Goal: Information Seeking & Learning: Learn about a topic

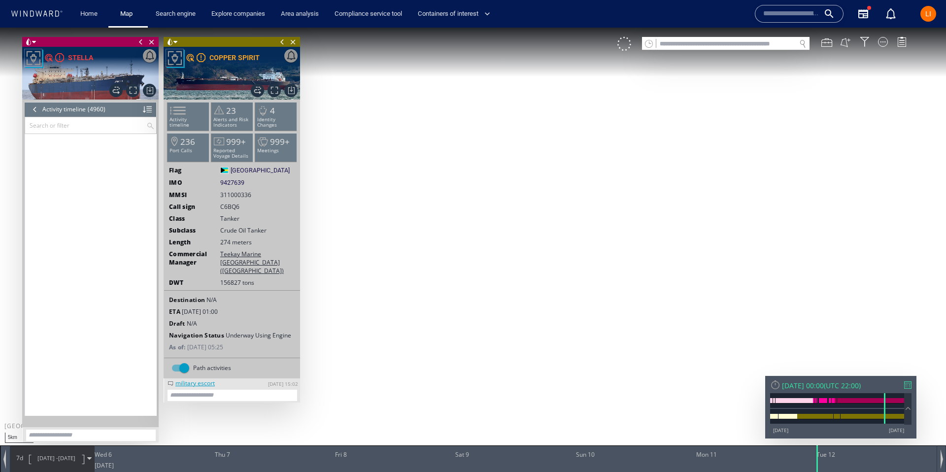
scroll to position [110006, 0]
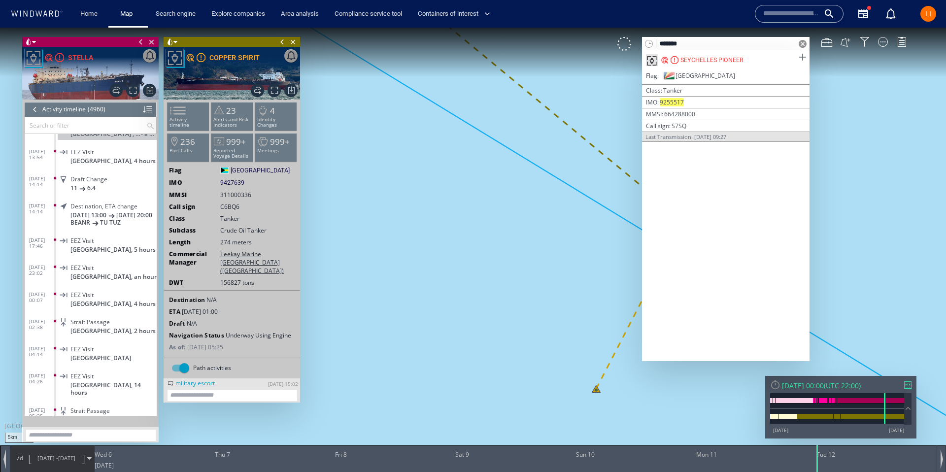
type input "*******"
click at [798, 55] on span at bounding box center [802, 57] width 12 height 12
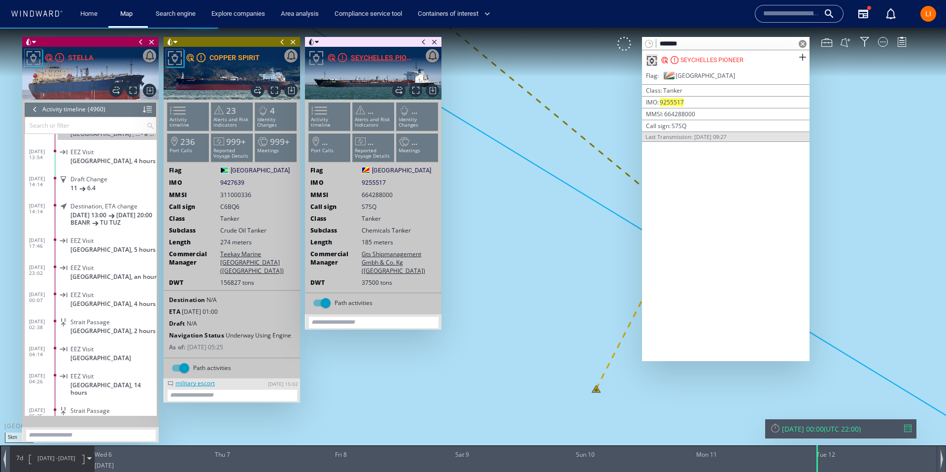
click at [349, 53] on div "SEYCHELLES PIONEER" at bounding box center [371, 58] width 89 height 12
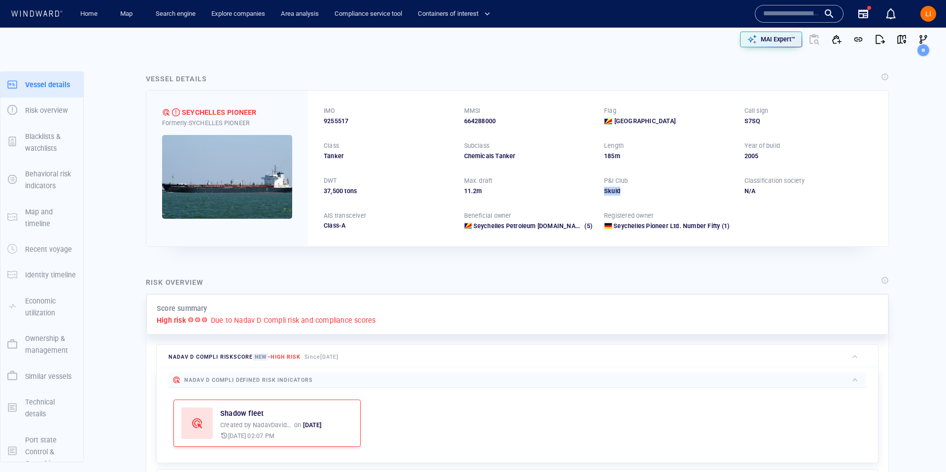
drag, startPoint x: 615, startPoint y: 192, endPoint x: 602, endPoint y: 193, distance: 12.8
click at [602, 193] on div "IMO 9255517 MMSI 664288000 Flag Seychelles Call sign S7SQ Class Tanker Subclass…" at bounding box center [598, 168] width 580 height 155
copy div "Skuld"
click at [772, 40] on p "MAI Expert™" at bounding box center [778, 39] width 34 height 9
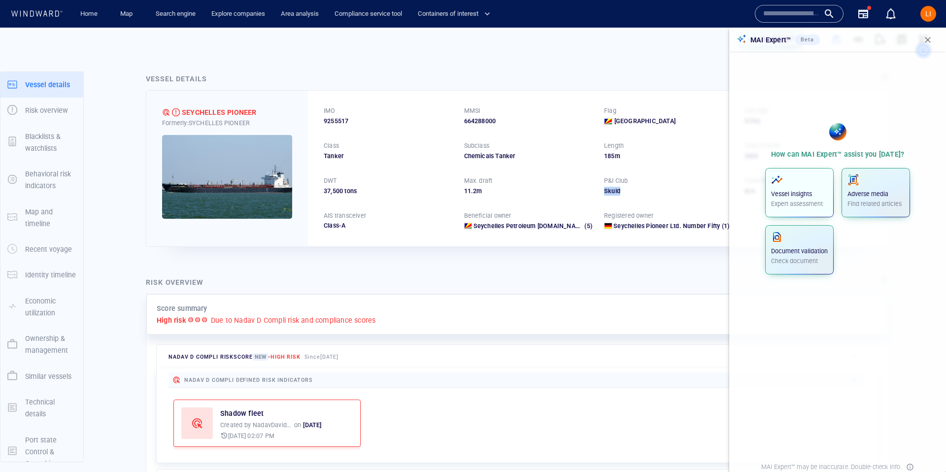
click at [787, 196] on p "Vessel insights" at bounding box center [799, 194] width 57 height 9
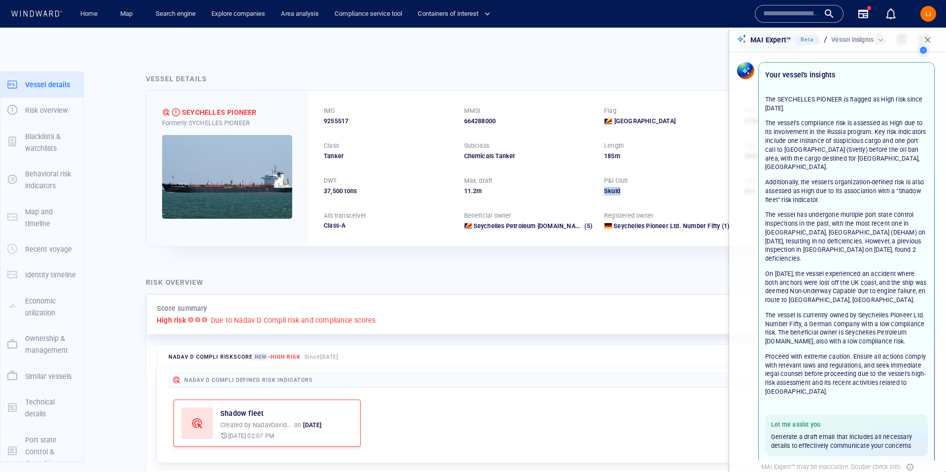
scroll to position [42, 0]
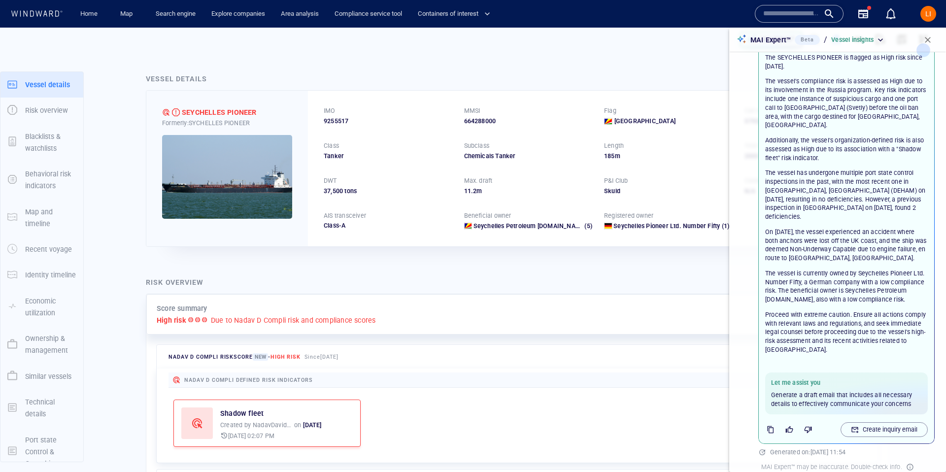
click at [812, 87] on p "The vessel's compliance risk is assessed as High due to its involvement in the …" at bounding box center [846, 103] width 163 height 53
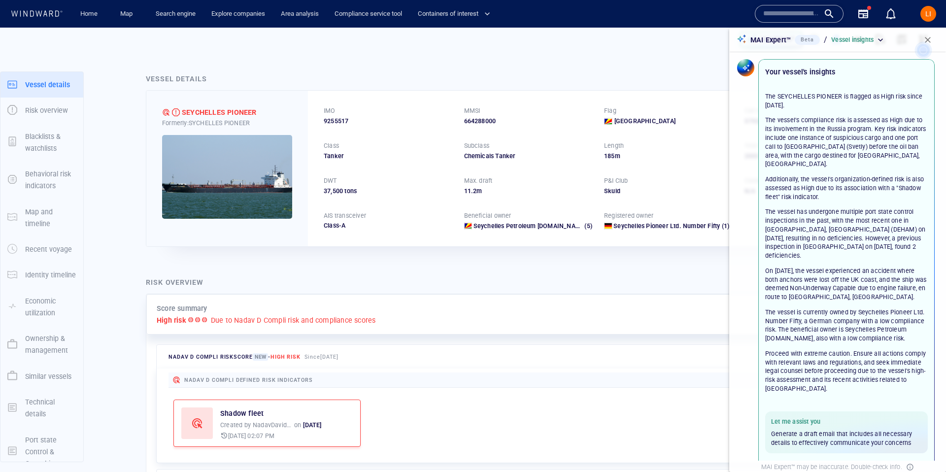
scroll to position [0, 0]
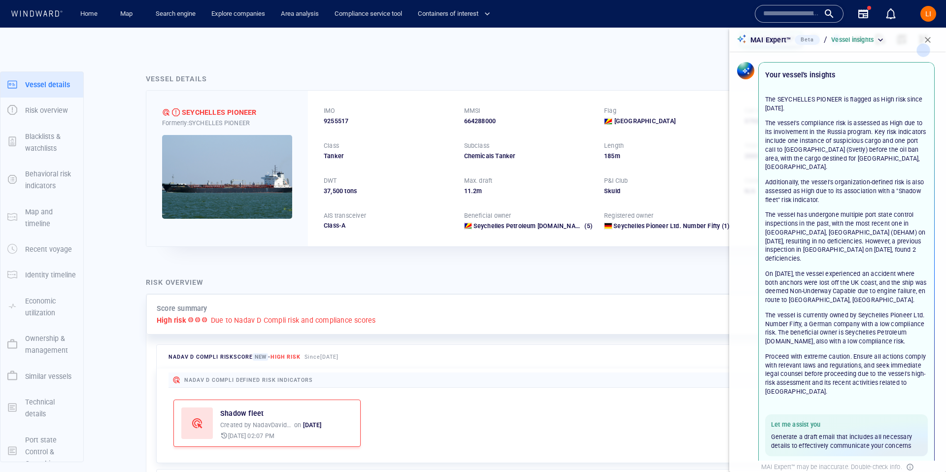
click at [627, 185] on div "P&I Club" at bounding box center [616, 180] width 28 height 13
click at [610, 184] on p "P&I Club" at bounding box center [616, 180] width 24 height 9
click at [943, 8] on div "LI" at bounding box center [928, 14] width 32 height 32
click at [937, 12] on button "LI" at bounding box center [928, 14] width 20 height 20
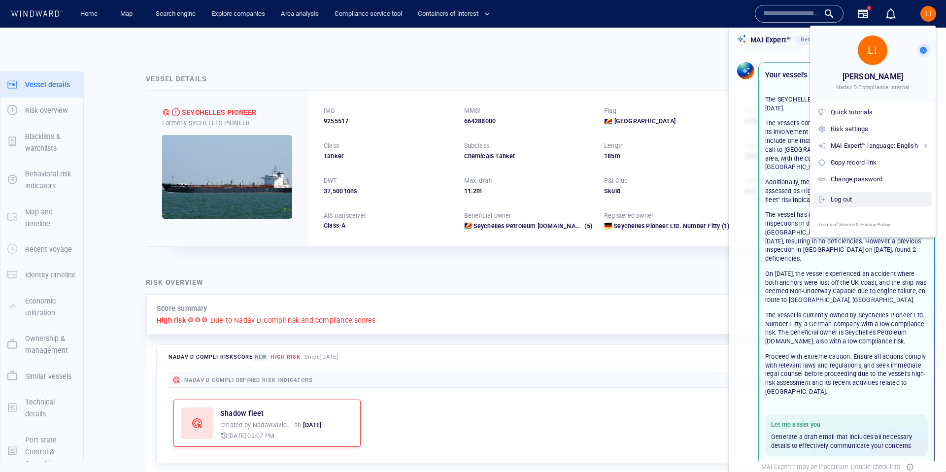
click at [871, 195] on div "Log out" at bounding box center [879, 199] width 97 height 11
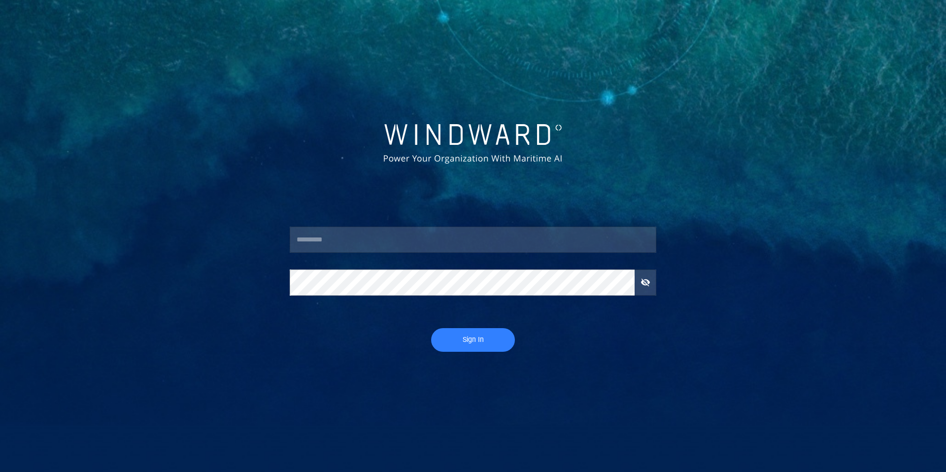
click at [343, 247] on input "text" at bounding box center [473, 240] width 367 height 27
type input "*****"
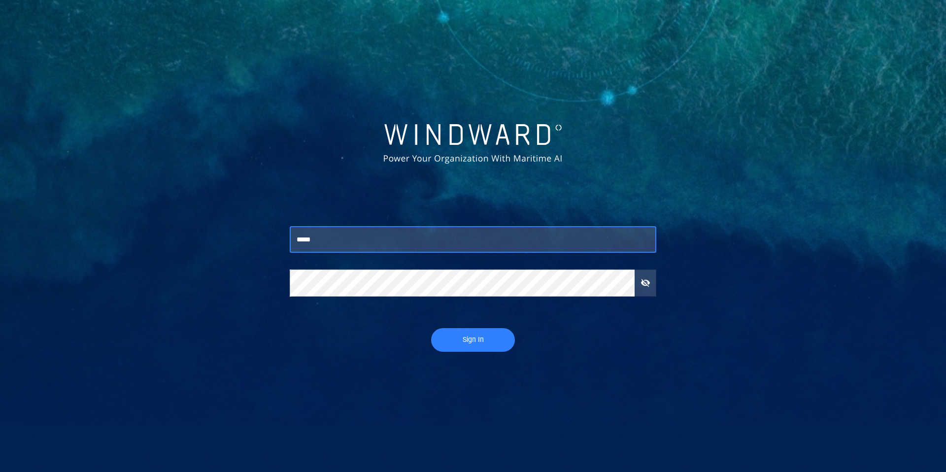
click at [455, 336] on span "Sign In" at bounding box center [473, 340] width 64 height 12
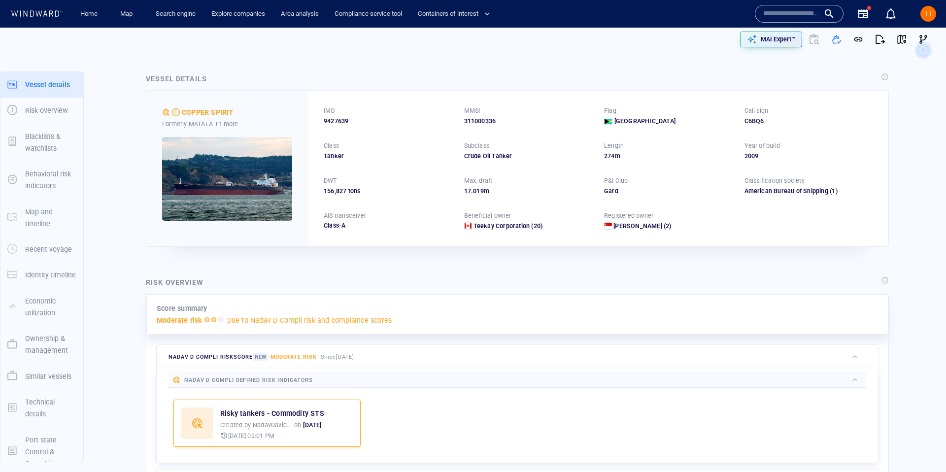
click at [764, 11] on input "text" at bounding box center [791, 13] width 56 height 15
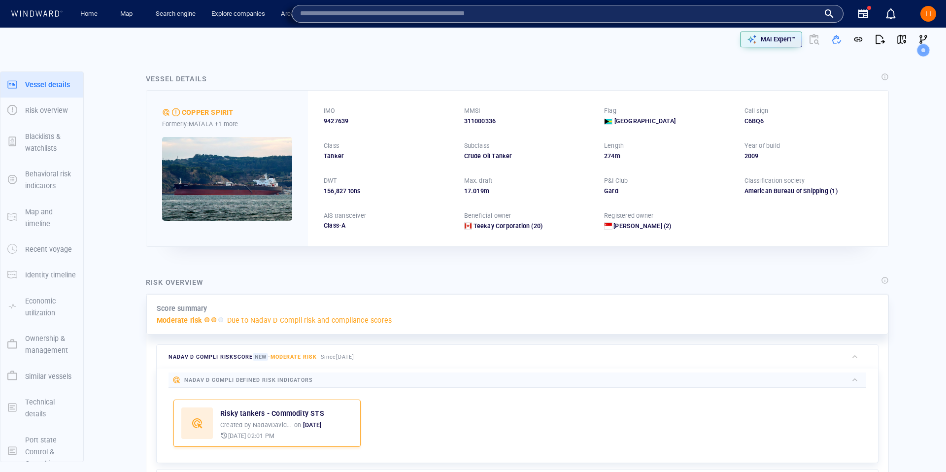
paste input "*******"
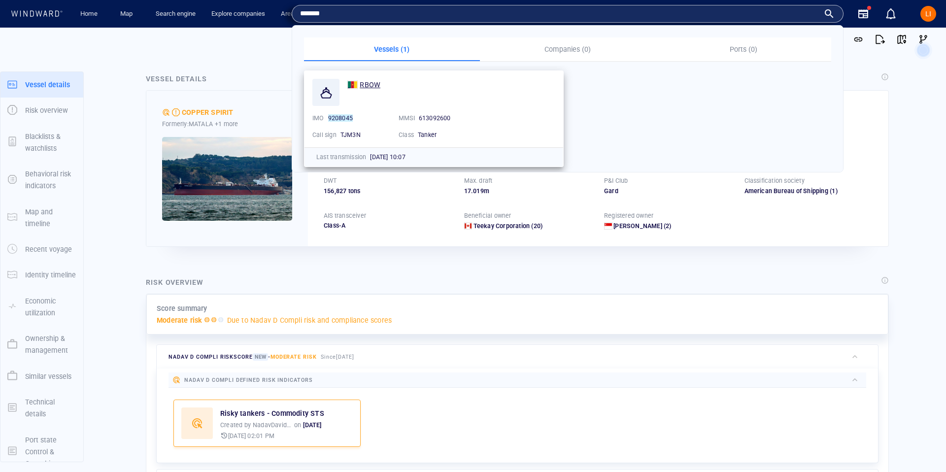
type input "*******"
click at [374, 85] on span "RBOW" at bounding box center [370, 85] width 21 height 8
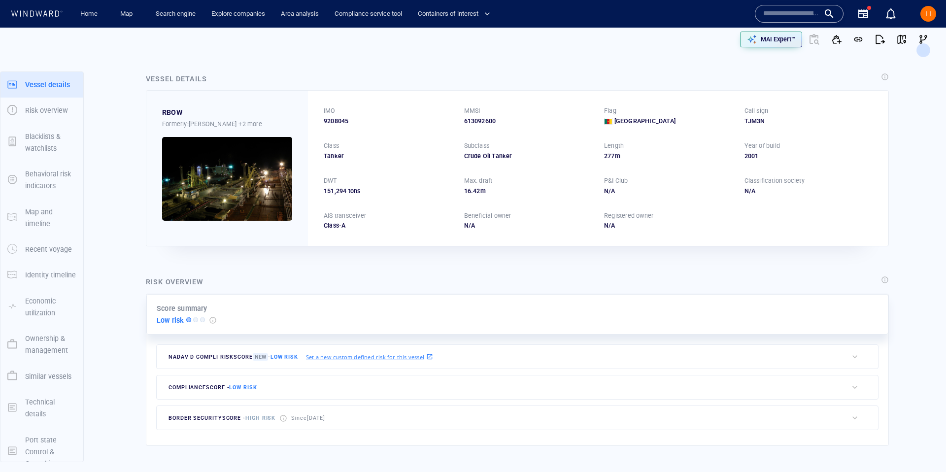
click at [783, 16] on input "text" at bounding box center [791, 13] width 56 height 15
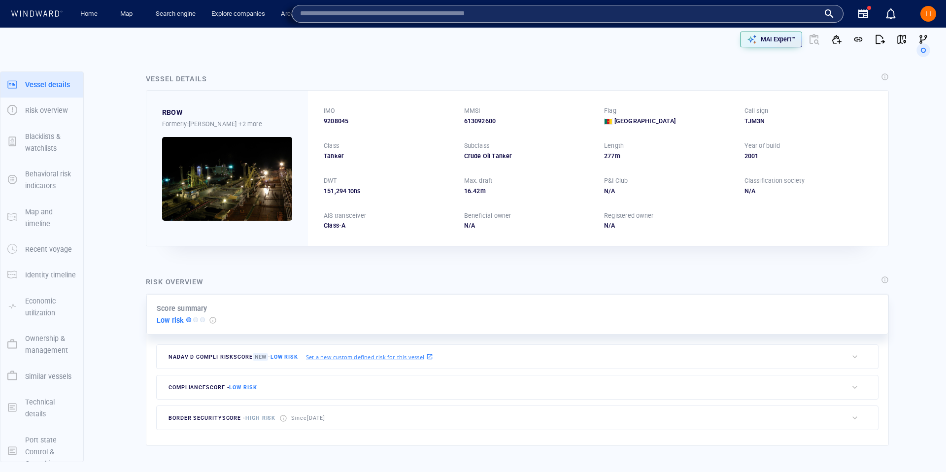
paste input "*******"
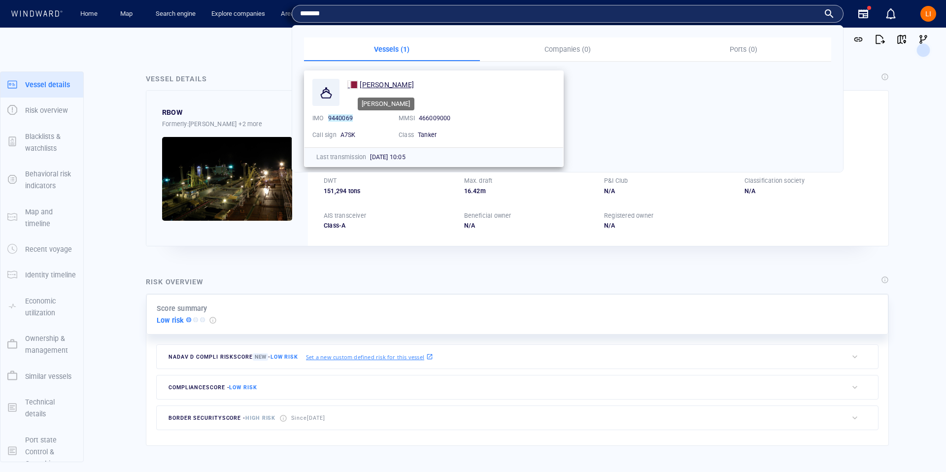
type input "*******"
click at [377, 82] on span "[PERSON_NAME]" at bounding box center [387, 85] width 54 height 8
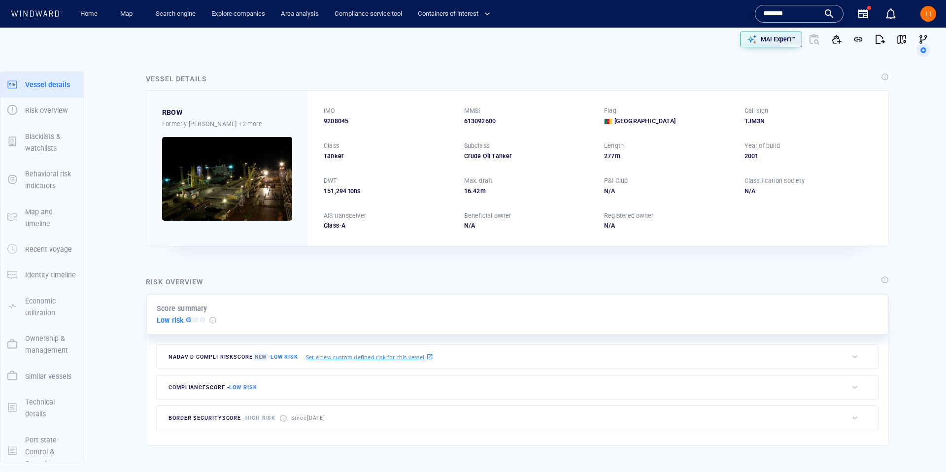
click at [925, 17] on span "LI" at bounding box center [928, 14] width 6 height 8
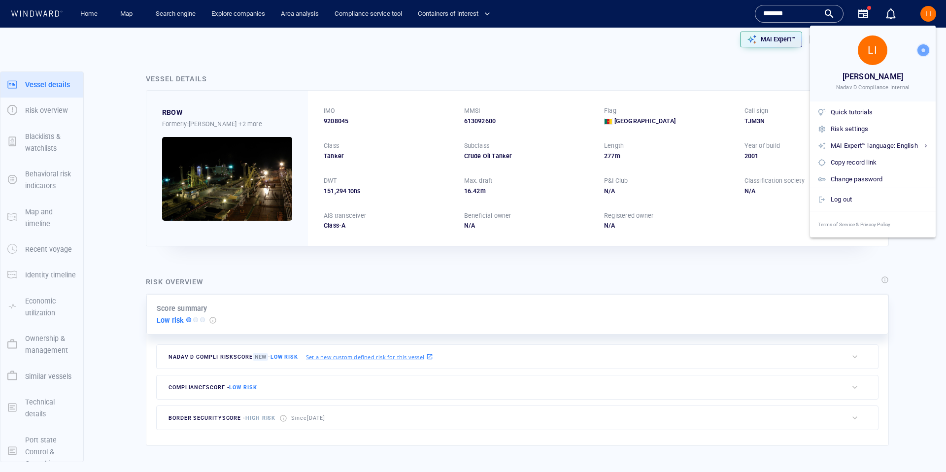
click at [925, 17] on div at bounding box center [473, 236] width 946 height 472
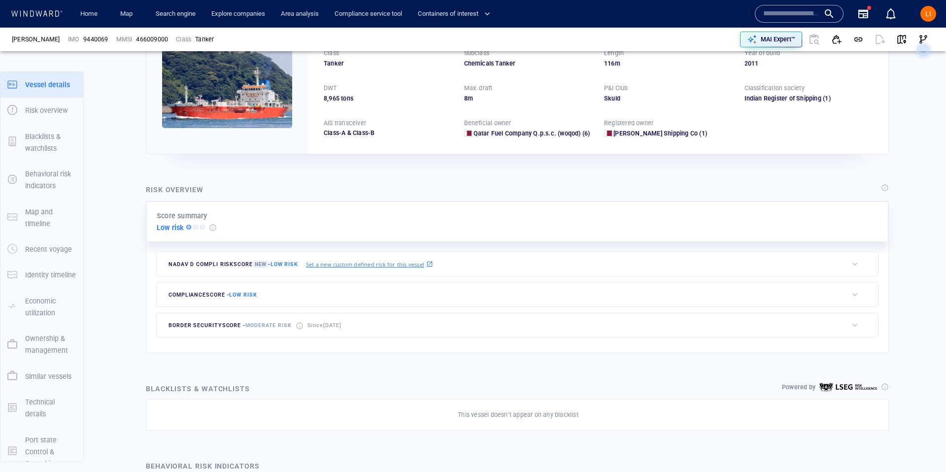
scroll to position [15, 0]
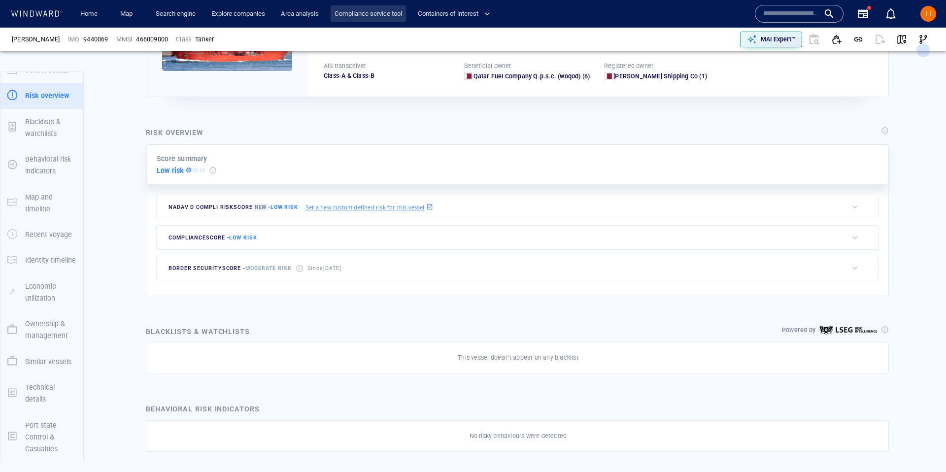
scroll to position [166, 0]
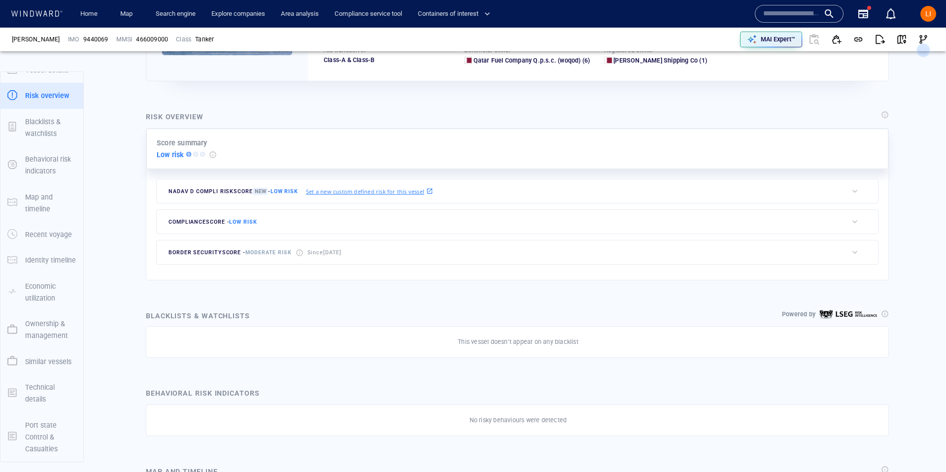
click at [776, 13] on input "text" at bounding box center [791, 13] width 56 height 15
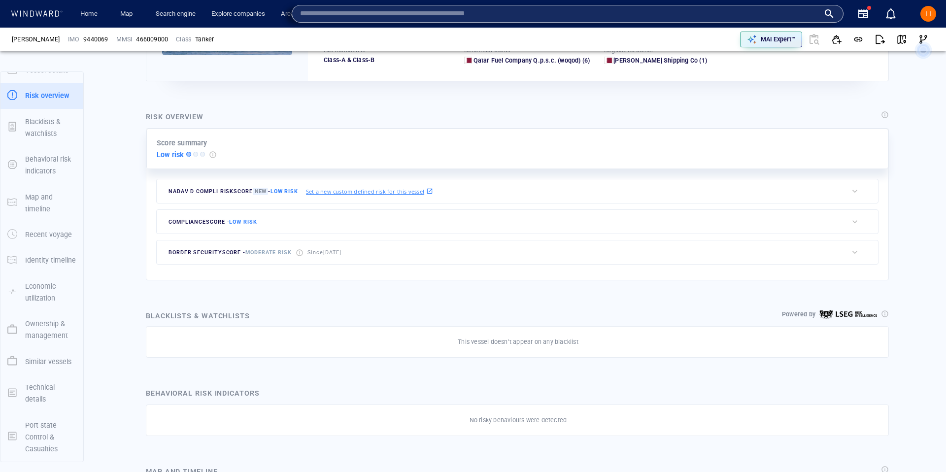
paste input "*******"
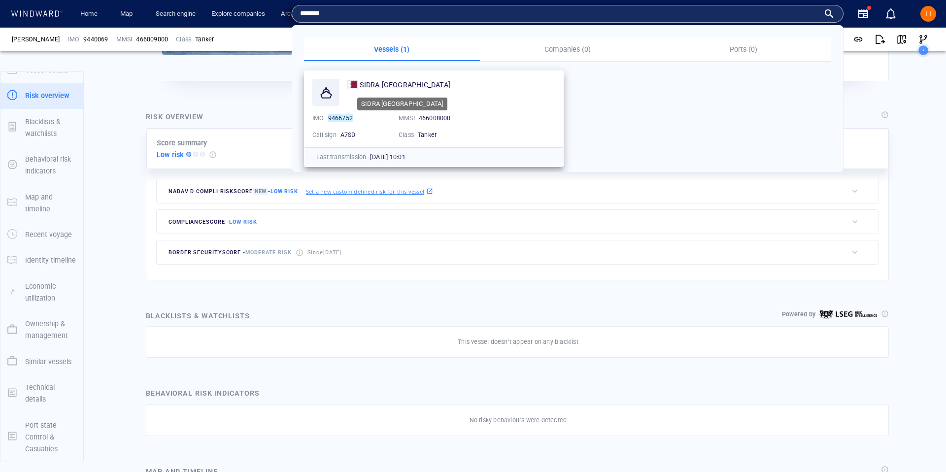
type input "*******"
click at [388, 82] on span "SIDRA [GEOGRAPHIC_DATA]" at bounding box center [405, 85] width 91 height 8
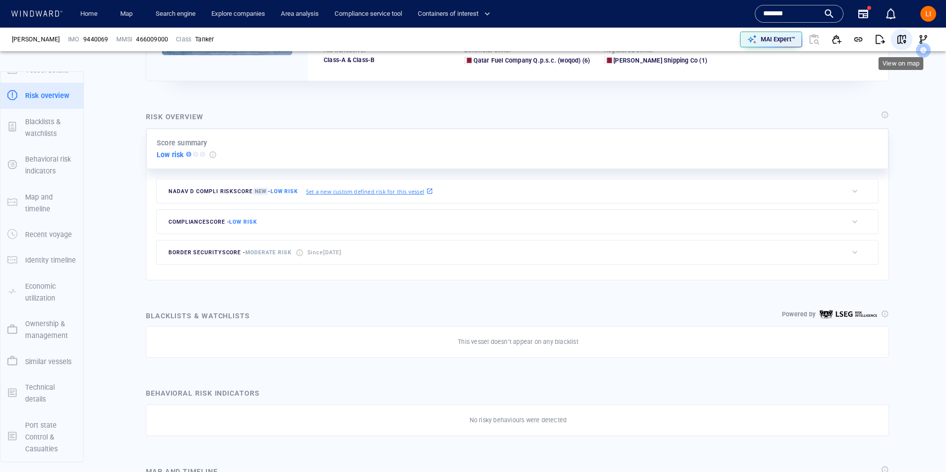
click at [902, 40] on span "button" at bounding box center [902, 39] width 10 height 10
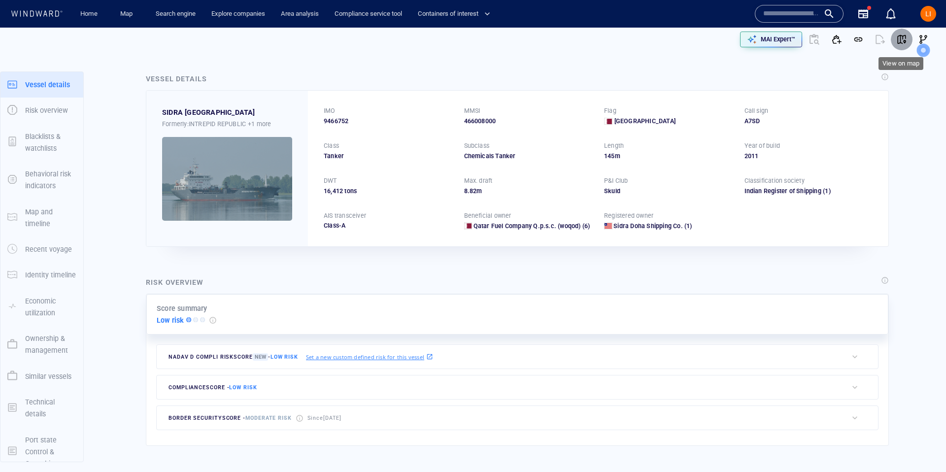
click at [902, 40] on span "button" at bounding box center [902, 39] width 10 height 10
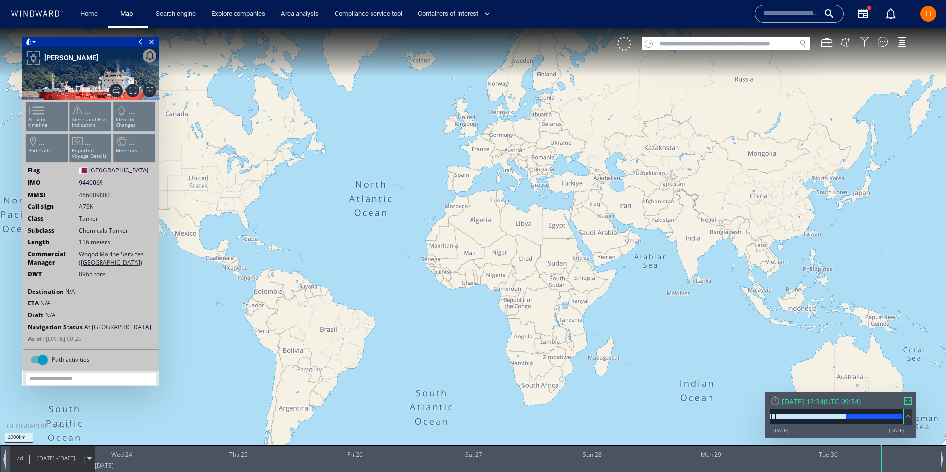
click at [808, 429] on div "08/01/13 30/09/25" at bounding box center [837, 430] width 134 height 7
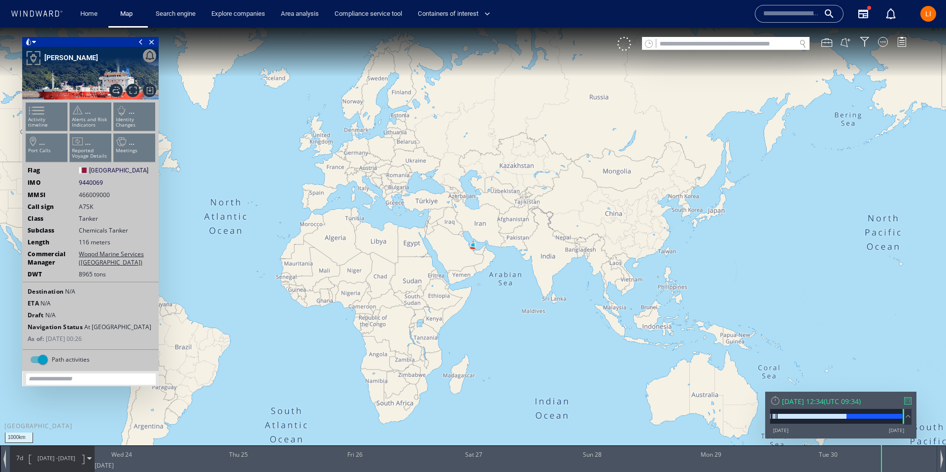
click at [805, 401] on div "[DATE] 12:34" at bounding box center [803, 401] width 42 height 9
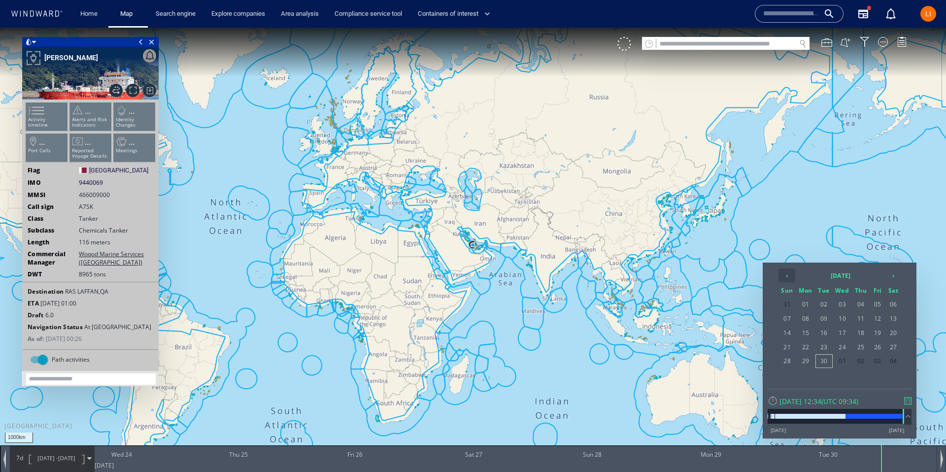
click at [785, 276] on th "‹" at bounding box center [786, 275] width 17 height 14
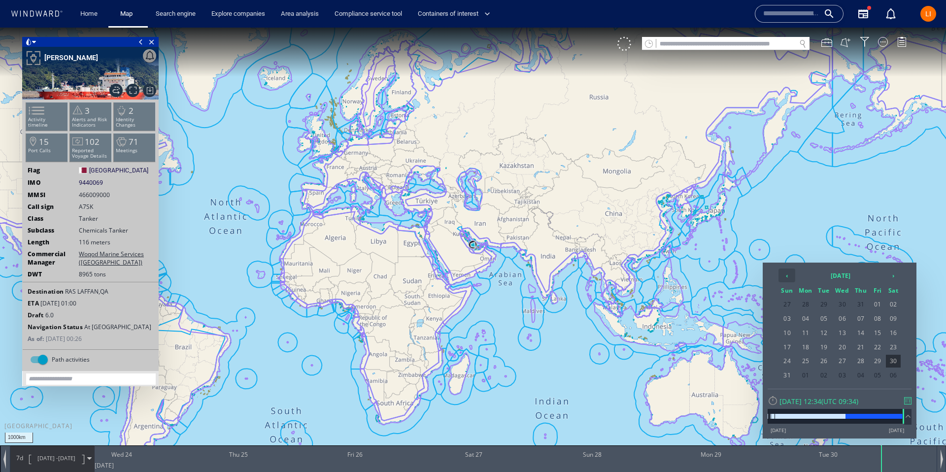
click at [786, 276] on th "‹" at bounding box center [786, 275] width 17 height 14
click at [809, 372] on span "30" at bounding box center [806, 375] width 18 height 13
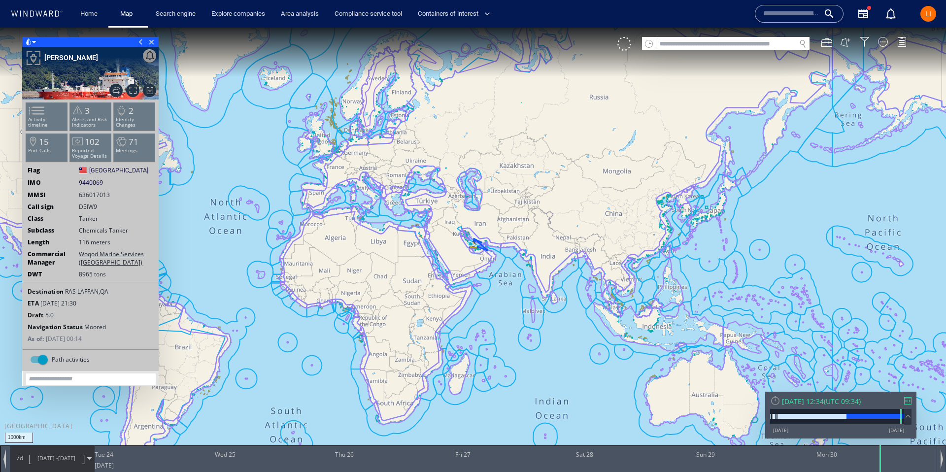
click at [62, 464] on span "23/06/25 - 30/06/25" at bounding box center [57, 458] width 50 height 25
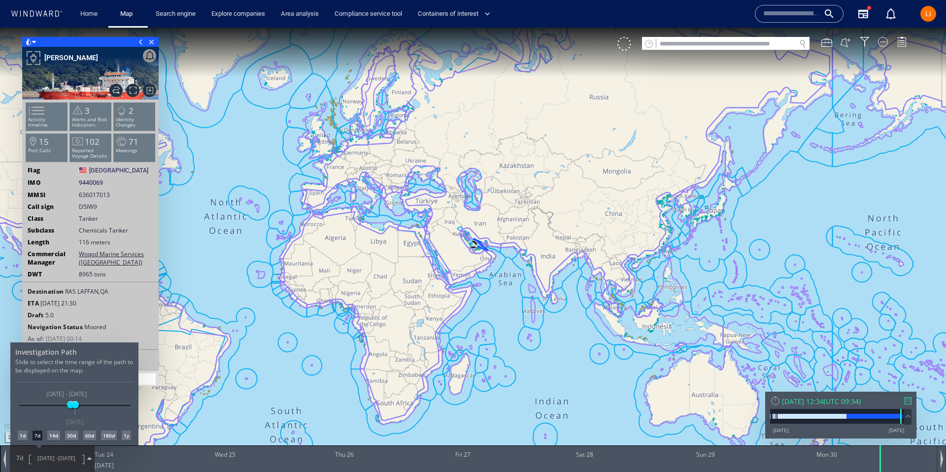
click at [71, 436] on div "30d" at bounding box center [71, 436] width 13 height 10
drag, startPoint x: 485, startPoint y: 247, endPoint x: 477, endPoint y: 250, distance: 8.4
click at [482, 248] on div at bounding box center [473, 250] width 946 height 444
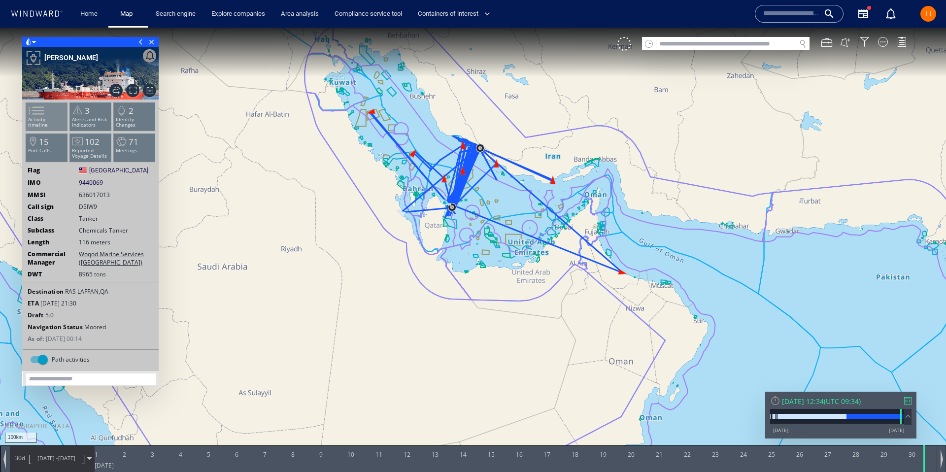
click at [53, 113] on li "Activity timeline" at bounding box center [47, 116] width 42 height 29
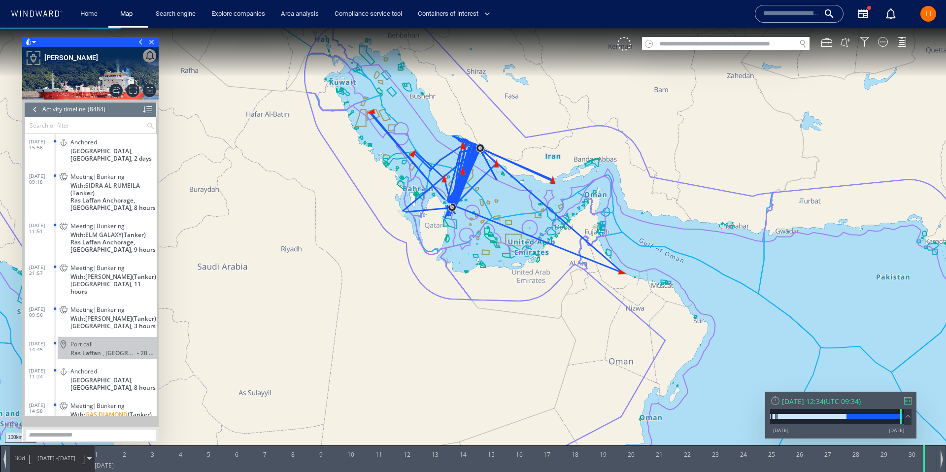
scroll to position [223603, 0]
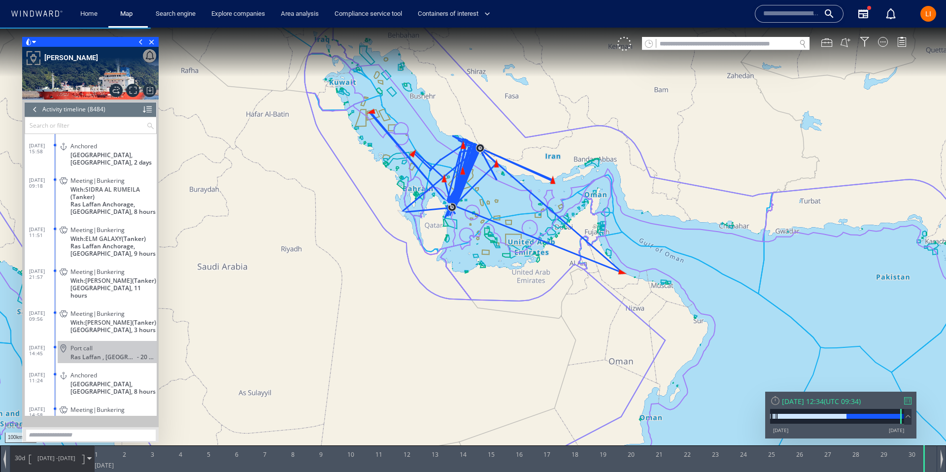
click at [464, 172] on canvas "Map" at bounding box center [473, 245] width 946 height 435
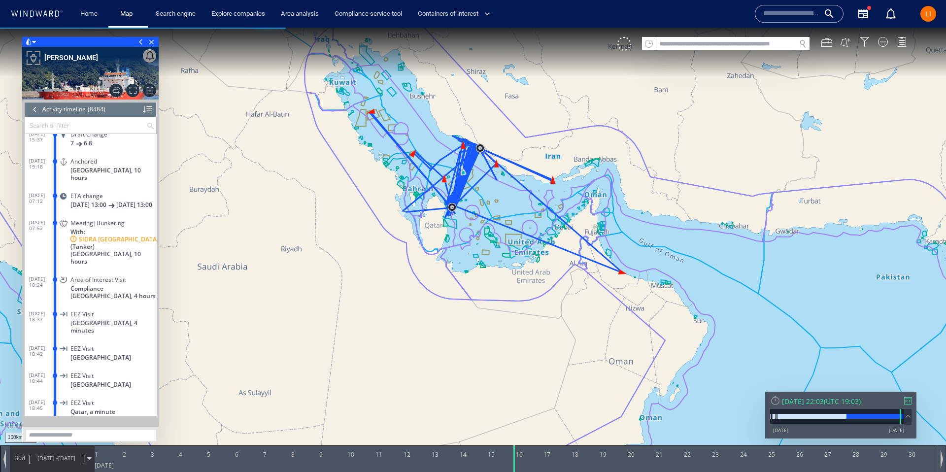
scroll to position [214527, 0]
click at [72, 236] on span "With: SIDRA DOHA (Tanker)" at bounding box center [114, 243] width 88 height 22
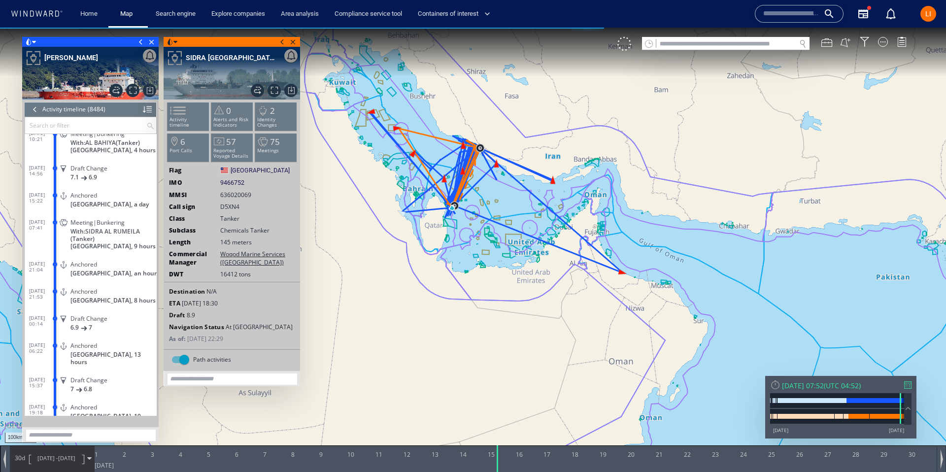
scroll to position [214315, 0]
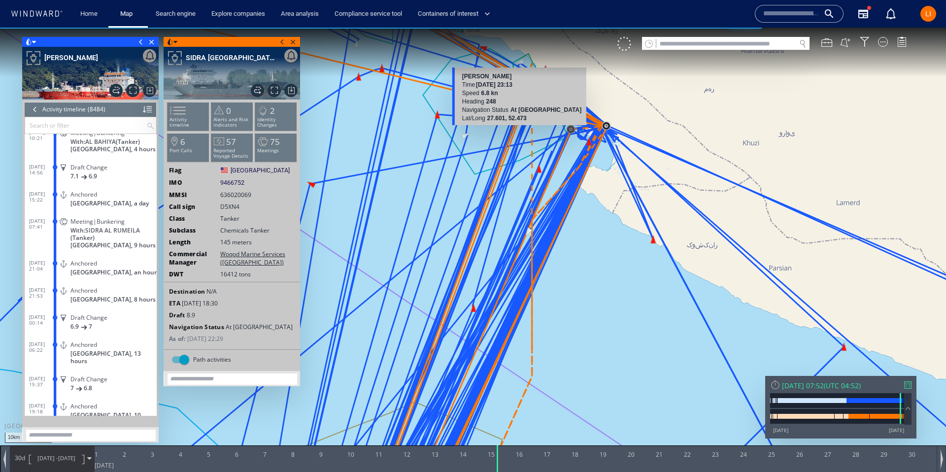
click at [519, 60] on canvas "Map" at bounding box center [473, 245] width 946 height 435
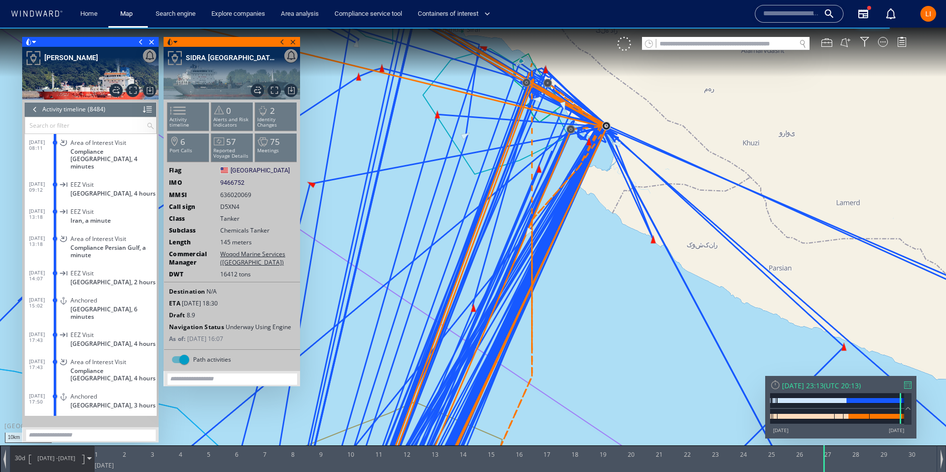
scroll to position [220625, 0]
click at [154, 42] on span "Close vessel card" at bounding box center [151, 42] width 11 height 10
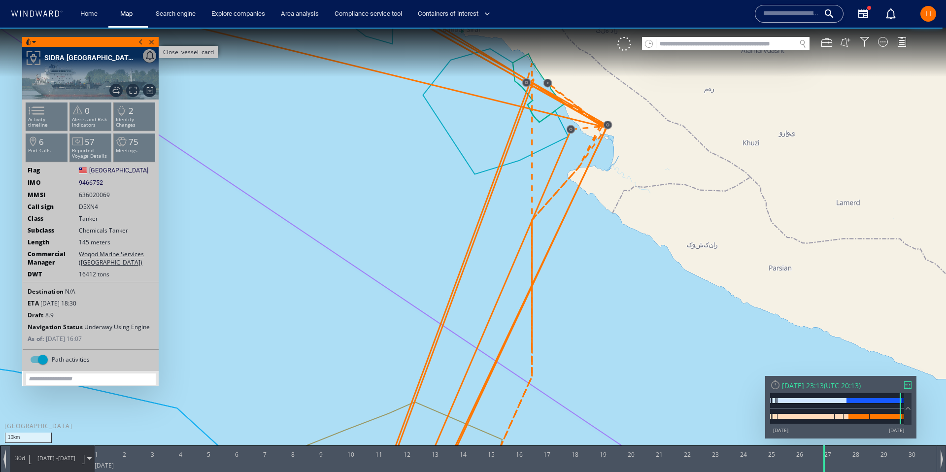
click at [153, 42] on span "Close vessel card" at bounding box center [151, 42] width 11 height 10
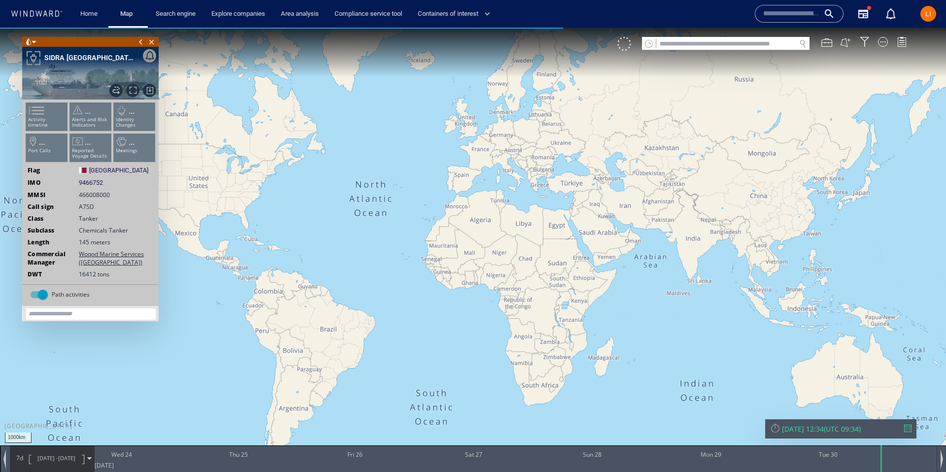
click at [708, 43] on input "text" at bounding box center [725, 43] width 139 height 13
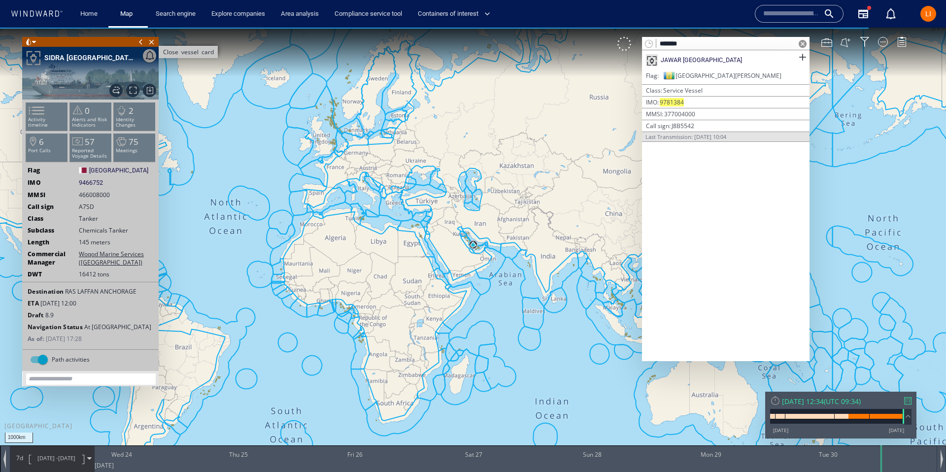
type input "*******"
drag, startPoint x: 153, startPoint y: 44, endPoint x: 163, endPoint y: 44, distance: 9.9
click at [153, 44] on span "Close vessel card" at bounding box center [151, 42] width 11 height 10
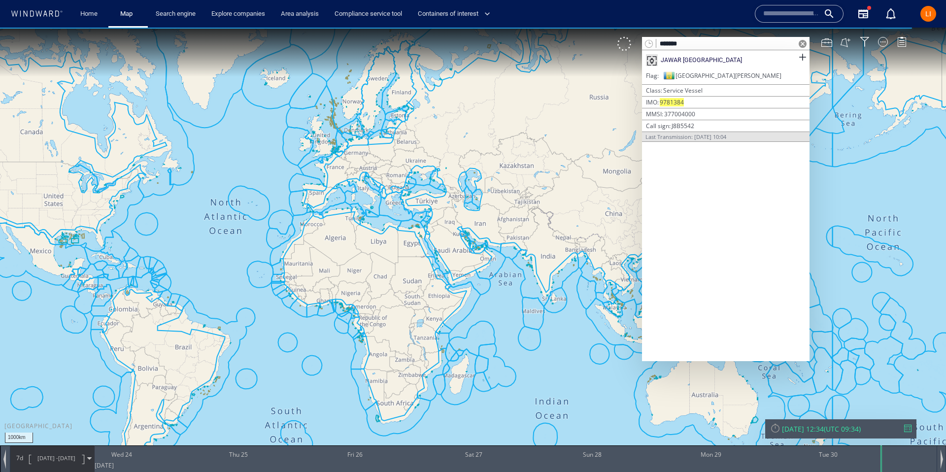
click at [737, 62] on div "JAWAR [GEOGRAPHIC_DATA]" at bounding box center [725, 60] width 167 height 20
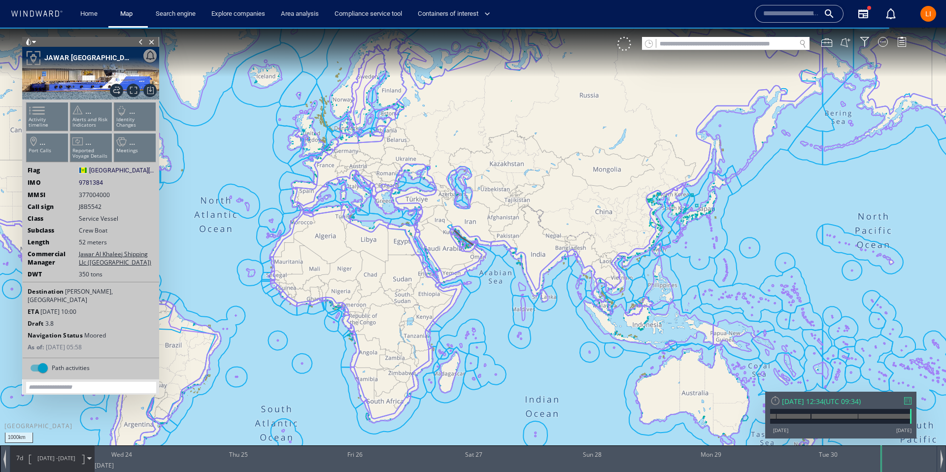
click at [44, 120] on ul "Activity timeline ... Alerts and Risk Indicators ... Identity Changes ... Port …" at bounding box center [91, 134] width 132 height 69
click at [38, 118] on span at bounding box center [31, 110] width 15 height 14
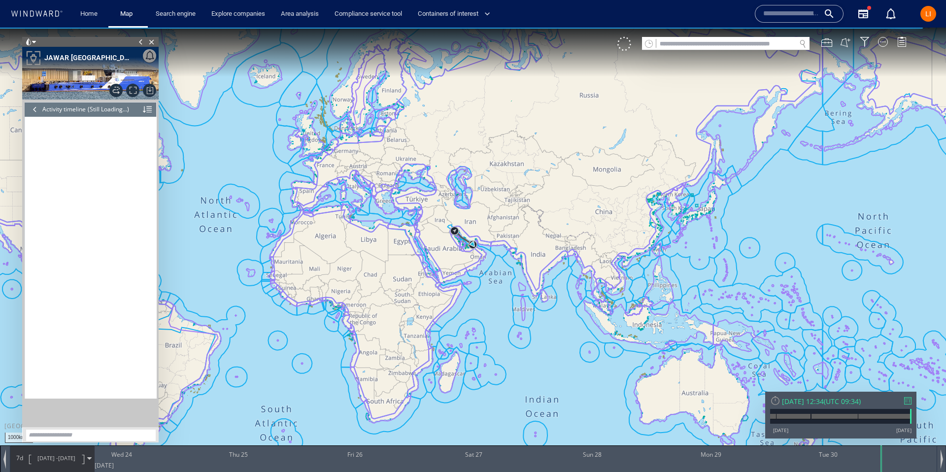
scroll to position [6004, 0]
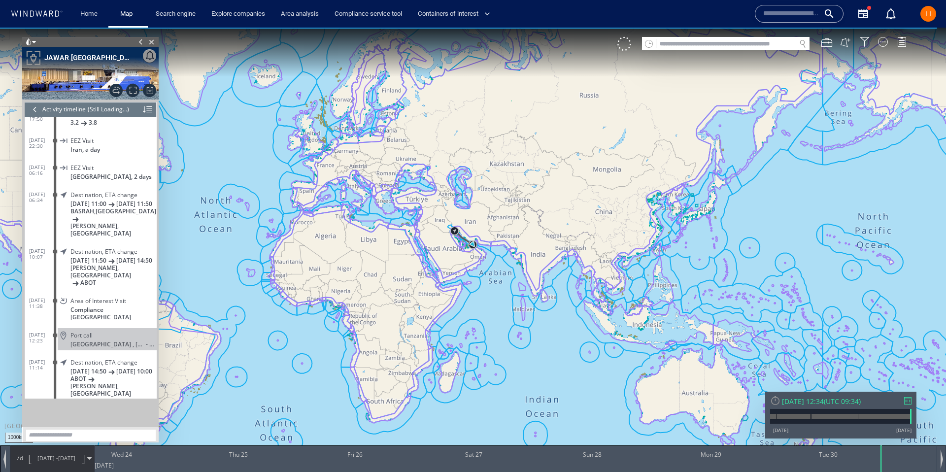
click at [806, 402] on div "[DATE] 12:34" at bounding box center [803, 401] width 42 height 9
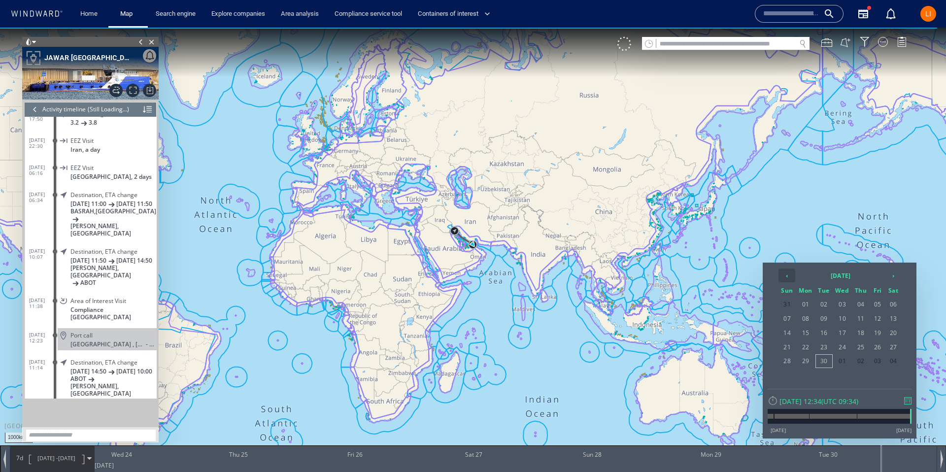
click at [790, 274] on th "‹" at bounding box center [786, 275] width 17 height 14
click at [789, 274] on th "‹" at bounding box center [786, 275] width 17 height 14
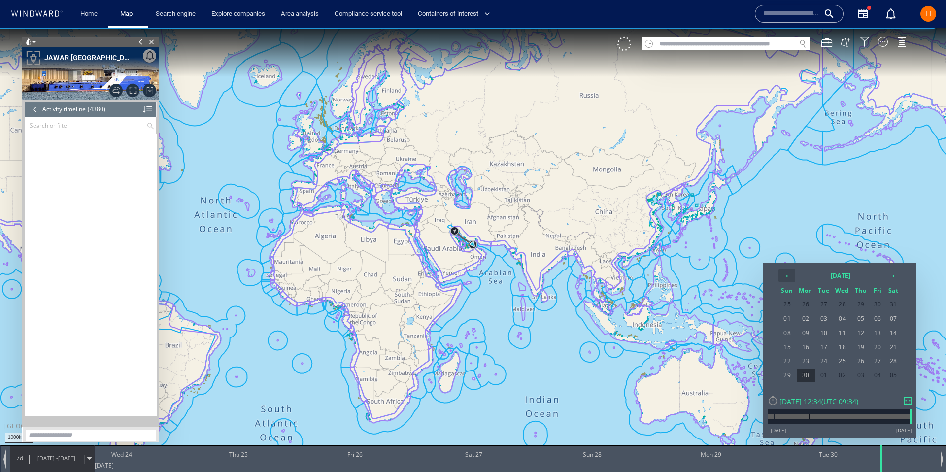
scroll to position [118395, 0]
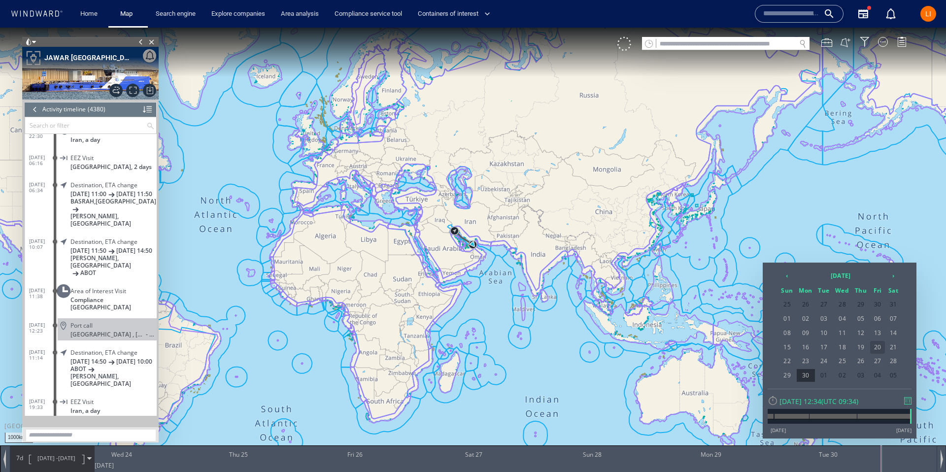
click at [879, 347] on span "20" at bounding box center [877, 347] width 15 height 13
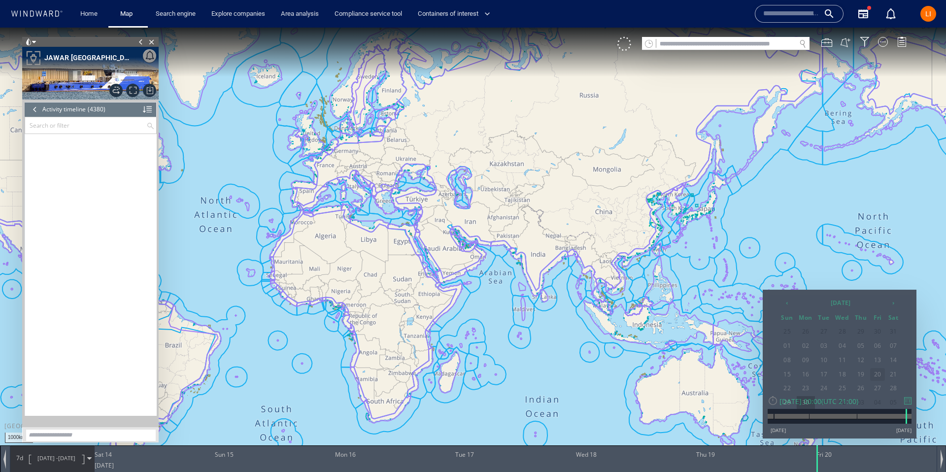
scroll to position [111605, 0]
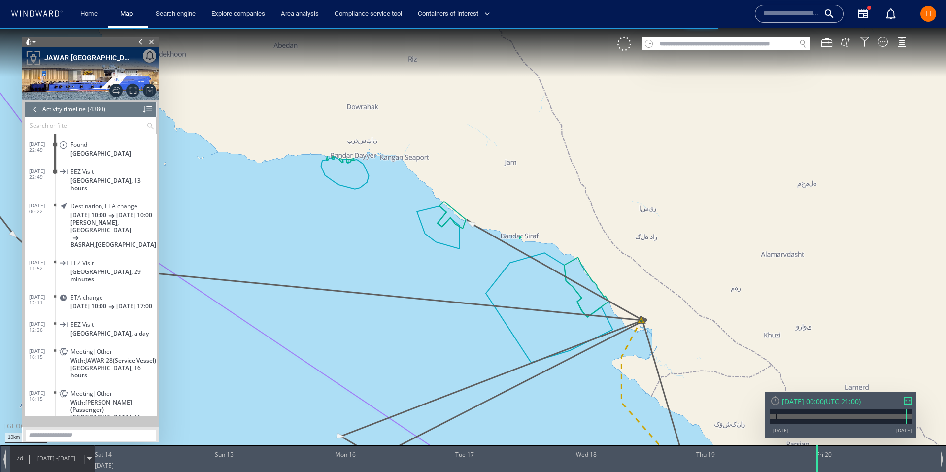
drag, startPoint x: 677, startPoint y: 308, endPoint x: 597, endPoint y: 297, distance: 81.6
click at [597, 297] on canvas "Map" at bounding box center [473, 245] width 946 height 435
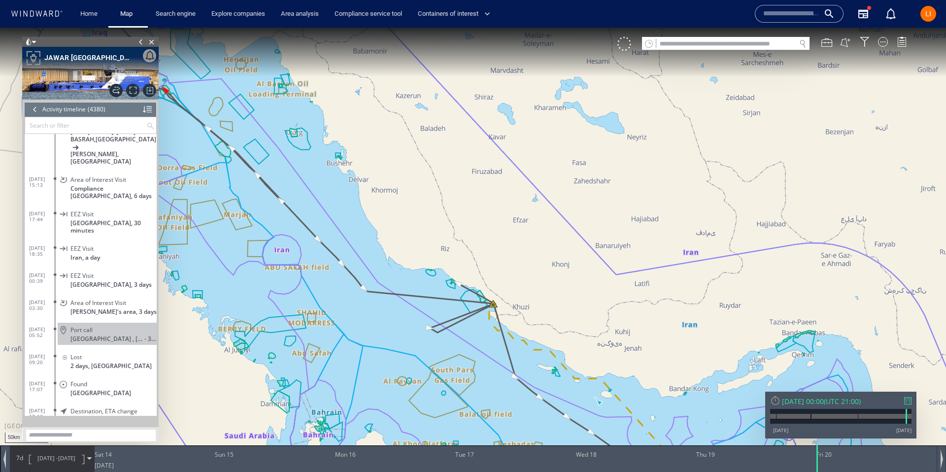
scroll to position [111911, 0]
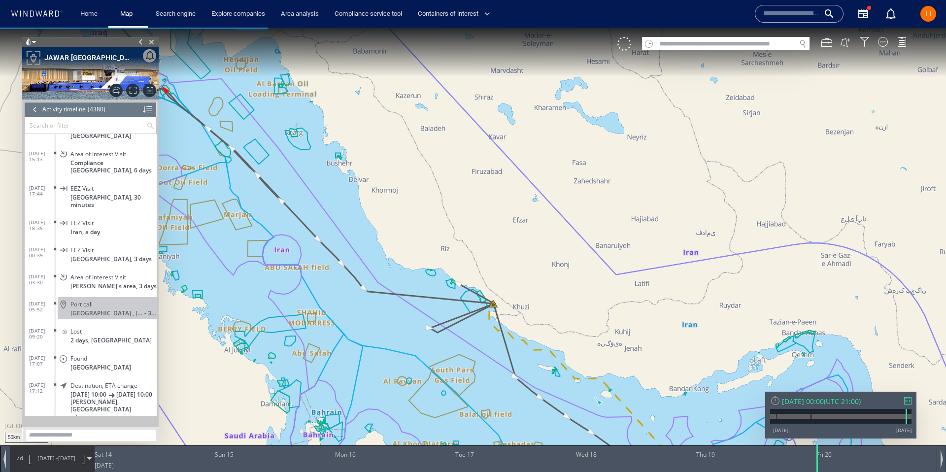
click at [100, 301] on div "Port call" at bounding box center [111, 304] width 82 height 7
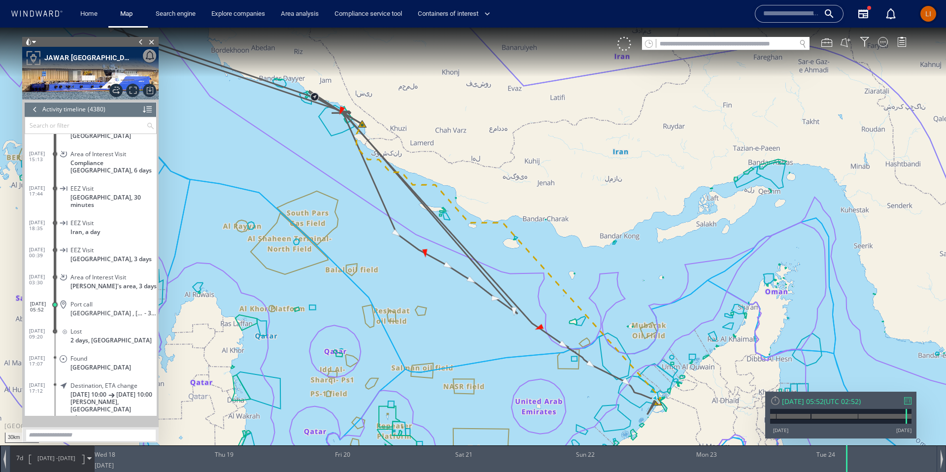
click at [921, 13] on div "LI" at bounding box center [928, 14] width 16 height 16
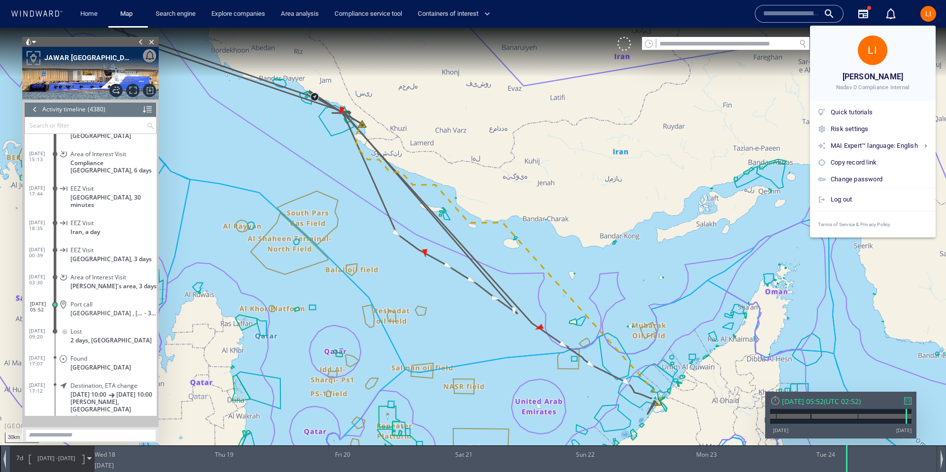
click at [921, 14] on div at bounding box center [473, 236] width 946 height 472
